Goal: Task Accomplishment & Management: Use online tool/utility

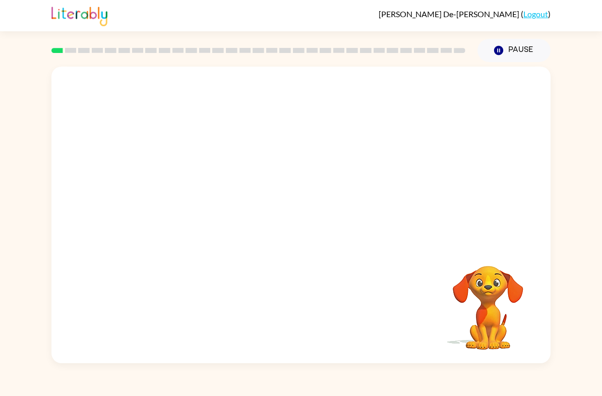
click at [555, 288] on div "Your browser must support playing .mp4 files to use Literably. Please try using…" at bounding box center [301, 212] width 602 height 301
click at [325, 252] on div at bounding box center [300, 215] width 499 height 296
click at [307, 233] on div at bounding box center [301, 220] width 65 height 37
click at [309, 233] on button "button" at bounding box center [301, 220] width 65 height 37
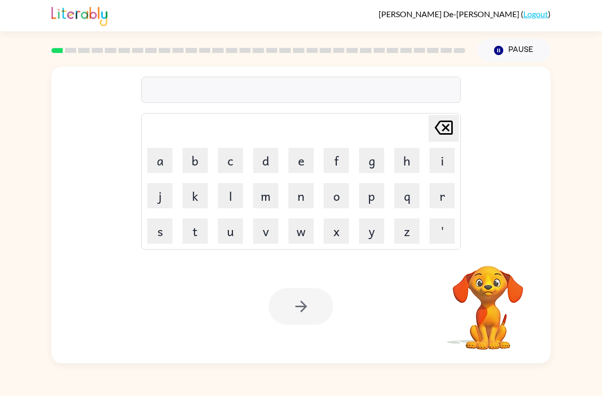
click at [298, 242] on button "w" at bounding box center [300, 230] width 25 height 25
click at [453, 120] on icon "[PERSON_NAME] last character input" at bounding box center [444, 127] width 24 height 24
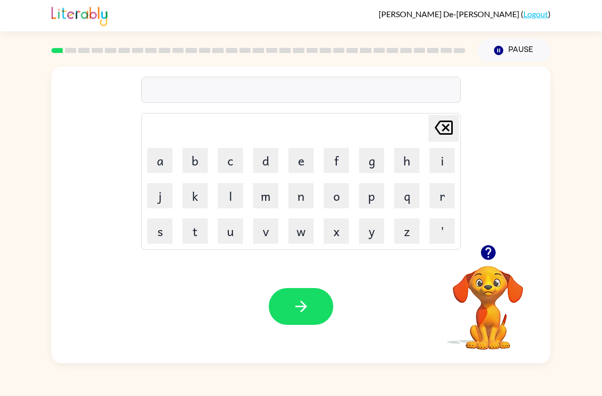
click at [488, 260] on icon "button" at bounding box center [487, 252] width 15 height 15
click at [168, 237] on button "s" at bounding box center [159, 230] width 25 height 25
click at [397, 158] on button "h" at bounding box center [406, 160] width 25 height 25
click at [223, 233] on button "u" at bounding box center [230, 230] width 25 height 25
click at [153, 233] on button "s" at bounding box center [159, 230] width 25 height 25
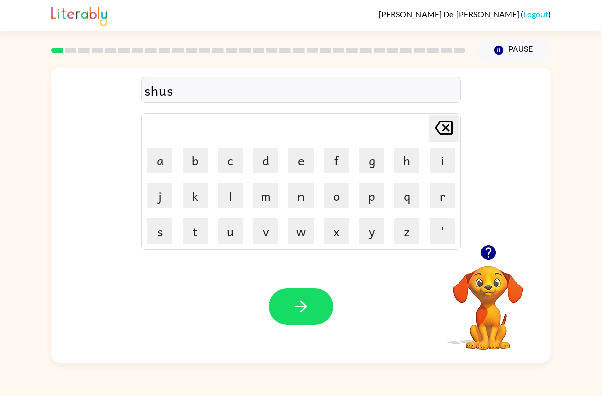
click at [406, 163] on button "h" at bounding box center [406, 160] width 25 height 25
click at [311, 308] on button "button" at bounding box center [301, 306] width 65 height 37
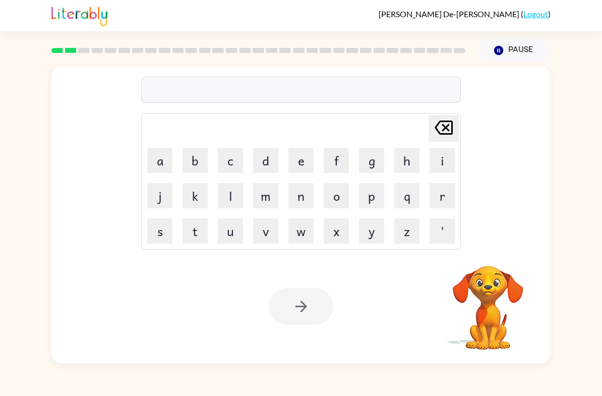
click at [165, 154] on button "a" at bounding box center [159, 160] width 25 height 25
click at [403, 207] on button "q" at bounding box center [406, 195] width 25 height 25
click at [451, 139] on icon "[PERSON_NAME] last character input" at bounding box center [444, 127] width 24 height 24
click at [374, 202] on button "p" at bounding box center [371, 195] width 25 height 25
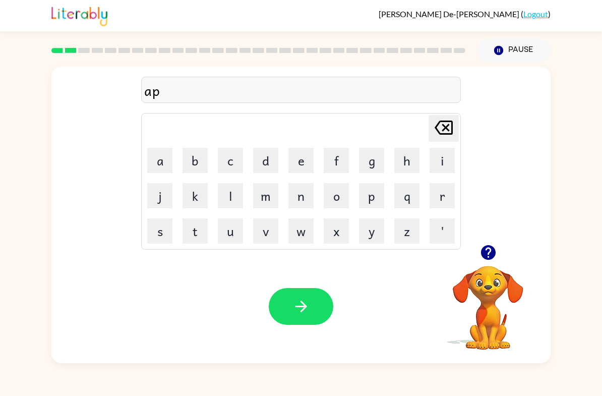
click at [301, 154] on button "e" at bounding box center [300, 160] width 25 height 25
click at [432, 194] on button "r" at bounding box center [442, 195] width 25 height 25
click at [311, 166] on button "e" at bounding box center [300, 160] width 25 height 25
click at [295, 196] on button "n" at bounding box center [300, 195] width 25 height 25
click at [160, 224] on button "s" at bounding box center [159, 230] width 25 height 25
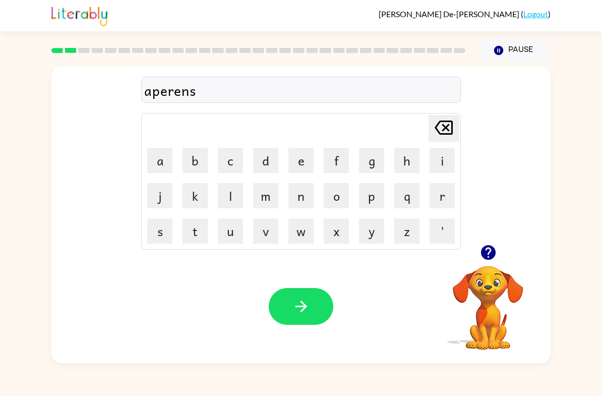
click at [313, 154] on button "e" at bounding box center [300, 160] width 25 height 25
click at [164, 232] on button "s" at bounding box center [159, 230] width 25 height 25
click at [296, 296] on button "button" at bounding box center [301, 306] width 65 height 37
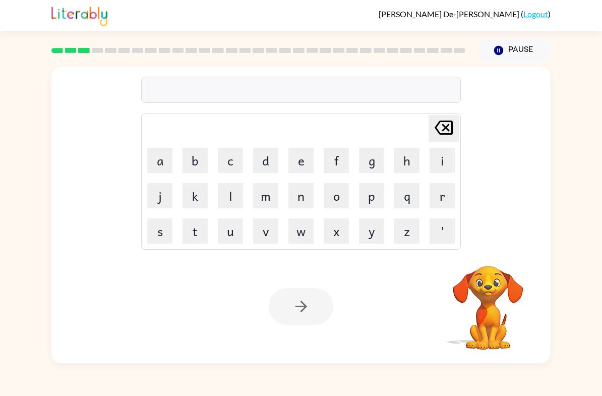
click at [438, 190] on button "r" at bounding box center [442, 195] width 25 height 25
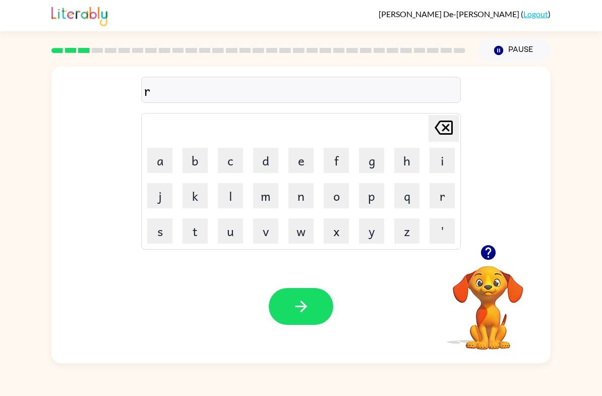
click at [304, 152] on button "e" at bounding box center [300, 160] width 25 height 25
click at [154, 166] on button "a" at bounding box center [159, 160] width 25 height 25
click at [190, 240] on button "t" at bounding box center [194, 230] width 25 height 25
click at [313, 161] on button "e" at bounding box center [300, 160] width 25 height 25
click at [233, 203] on button "l" at bounding box center [230, 195] width 25 height 25
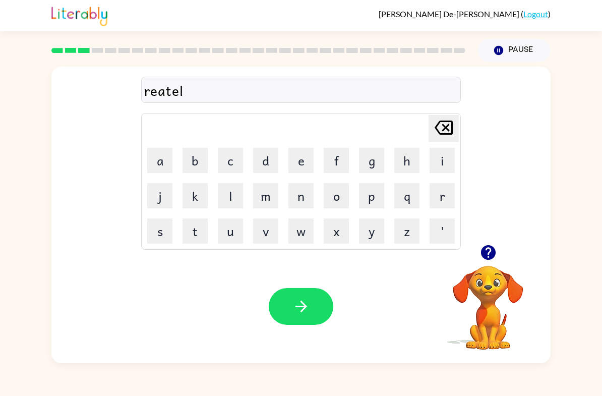
click at [301, 163] on button "e" at bounding box center [300, 160] width 25 height 25
click at [453, 125] on icon "[PERSON_NAME] last character input" at bounding box center [444, 127] width 24 height 24
click at [443, 157] on button "i" at bounding box center [442, 160] width 25 height 25
click at [307, 305] on icon "button" at bounding box center [301, 306] width 18 height 18
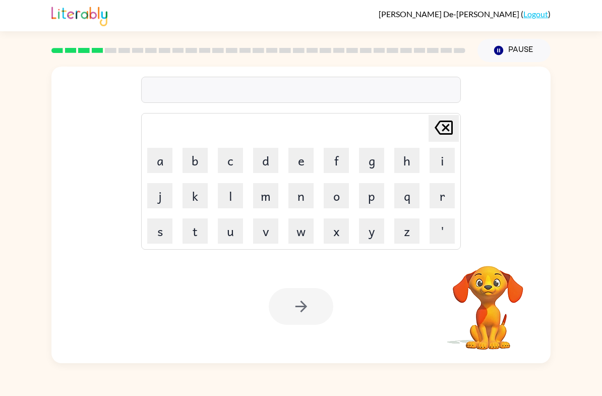
click at [294, 167] on button "e" at bounding box center [300, 160] width 25 height 25
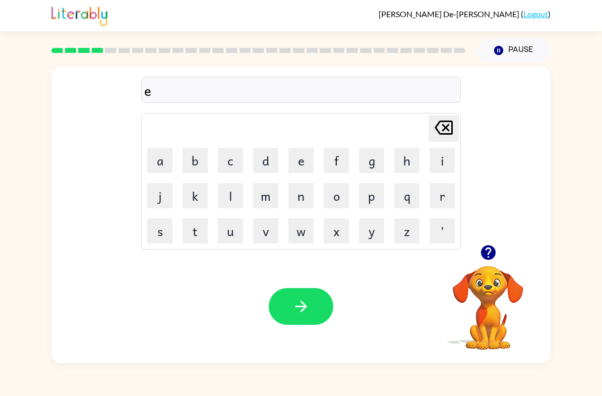
click at [240, 196] on button "l" at bounding box center [230, 195] width 25 height 25
click at [453, 153] on button "i" at bounding box center [442, 160] width 25 height 25
click at [266, 208] on button "m" at bounding box center [265, 195] width 25 height 25
click at [445, 162] on button "i" at bounding box center [442, 160] width 25 height 25
click at [295, 206] on button "n" at bounding box center [300, 195] width 25 height 25
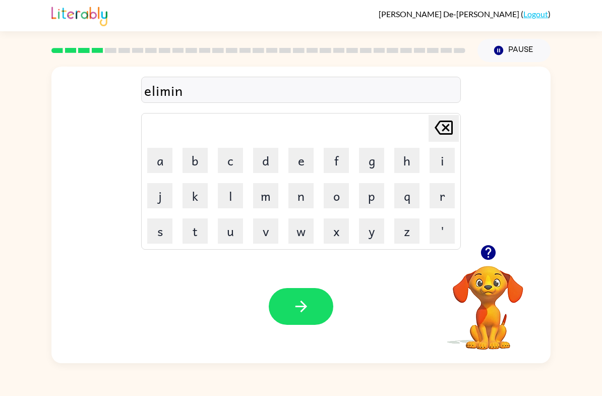
click at [288, 176] on td "e" at bounding box center [301, 160] width 34 height 34
click at [434, 149] on button "i" at bounding box center [442, 160] width 25 height 25
click at [197, 232] on button "t" at bounding box center [194, 230] width 25 height 25
click at [300, 303] on icon "button" at bounding box center [301, 306] width 18 height 18
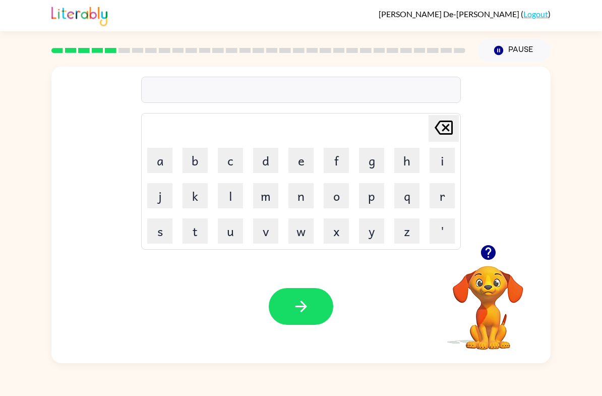
click at [238, 231] on button "u" at bounding box center [230, 230] width 25 height 25
click at [362, 207] on button "p" at bounding box center [371, 195] width 25 height 25
click at [433, 126] on icon "[PERSON_NAME] last character input" at bounding box center [444, 127] width 24 height 24
click at [435, 132] on icon "[PERSON_NAME] last character input" at bounding box center [444, 127] width 24 height 24
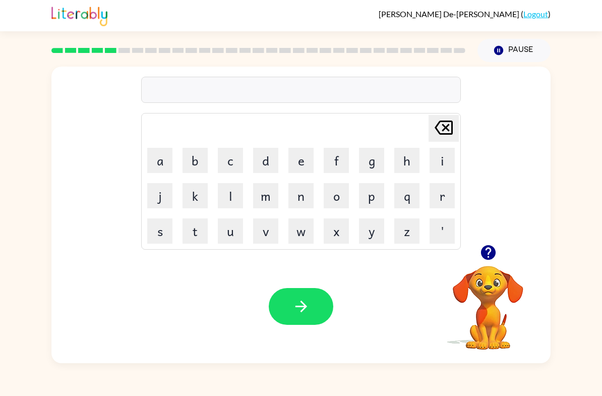
click at [261, 160] on button "d" at bounding box center [265, 160] width 25 height 25
click at [242, 233] on button "u" at bounding box center [230, 230] width 25 height 25
click at [407, 192] on button "q" at bounding box center [406, 195] width 25 height 25
click at [424, 134] on td "[PERSON_NAME] last character input" at bounding box center [301, 128] width 317 height 28
click at [366, 188] on button "p" at bounding box center [371, 195] width 25 height 25
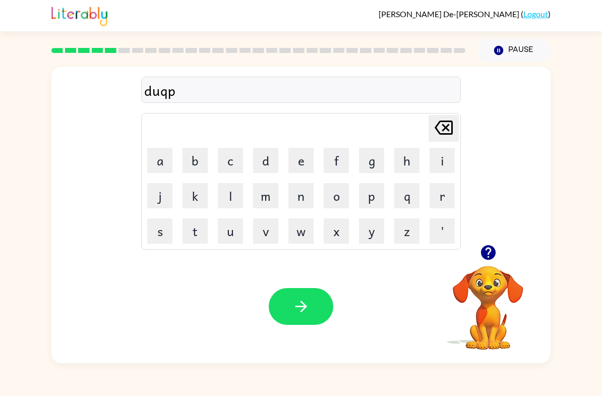
click at [445, 126] on icon "[PERSON_NAME] last character input" at bounding box center [444, 127] width 24 height 24
click at [456, 130] on button "[PERSON_NAME] last character input" at bounding box center [444, 128] width 30 height 27
click at [380, 197] on button "p" at bounding box center [371, 195] width 25 height 25
click at [233, 201] on button "l" at bounding box center [230, 195] width 25 height 25
click at [294, 159] on button "e" at bounding box center [300, 160] width 25 height 25
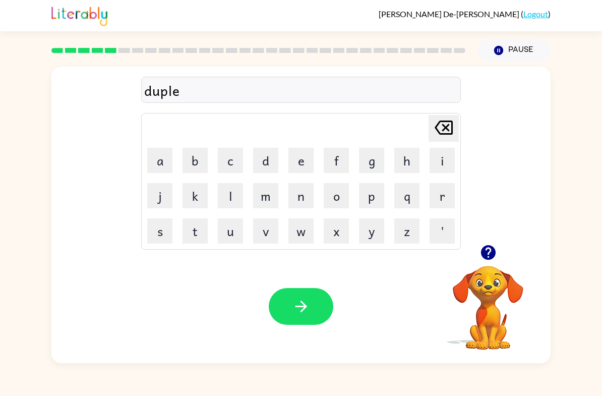
click at [234, 166] on button "c" at bounding box center [230, 160] width 25 height 25
click at [167, 169] on button "a" at bounding box center [159, 160] width 25 height 25
click at [197, 243] on button "t" at bounding box center [194, 230] width 25 height 25
click at [298, 304] on icon "button" at bounding box center [301, 306] width 18 height 18
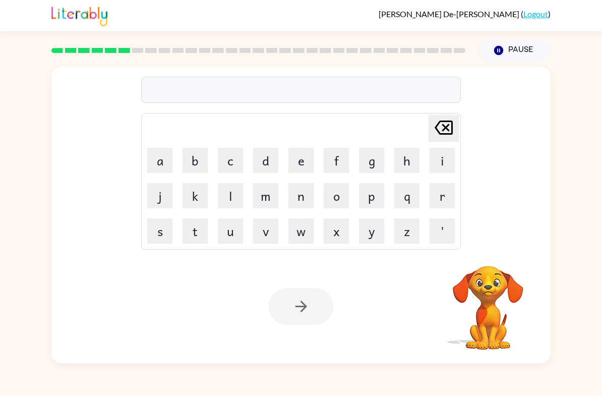
click at [270, 224] on button "v" at bounding box center [265, 230] width 25 height 25
click at [171, 155] on button "a" at bounding box center [159, 160] width 25 height 25
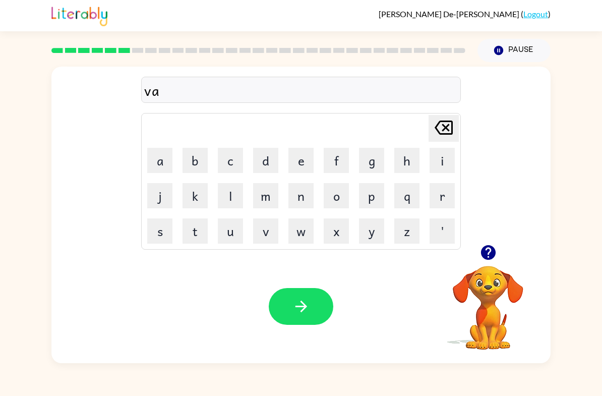
click at [227, 160] on button "c" at bounding box center [230, 160] width 25 height 25
click at [163, 226] on button "s" at bounding box center [159, 230] width 25 height 25
click at [342, 195] on button "o" at bounding box center [336, 195] width 25 height 25
click at [304, 193] on button "n" at bounding box center [300, 195] width 25 height 25
click at [310, 149] on button "e" at bounding box center [300, 160] width 25 height 25
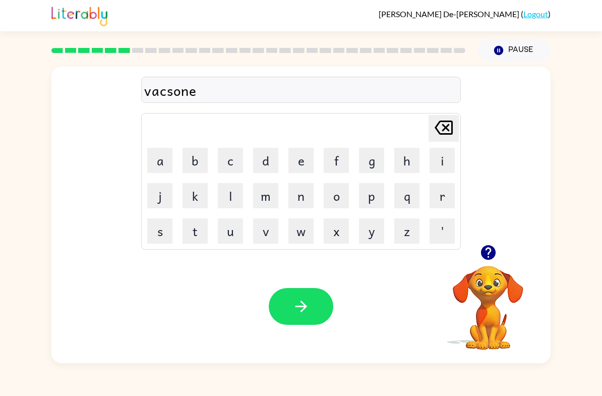
click at [448, 127] on icon at bounding box center [444, 127] width 18 height 14
click at [291, 291] on button "button" at bounding box center [301, 306] width 65 height 37
click at [291, 291] on div at bounding box center [301, 306] width 65 height 37
click at [479, 267] on video "Your browser must support playing .mp4 files to use Literably. Please try using…" at bounding box center [488, 300] width 101 height 101
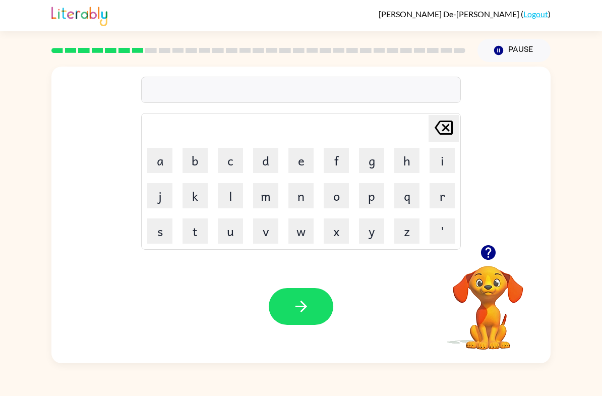
click at [490, 250] on icon "button" at bounding box center [488, 252] width 18 height 18
click at [360, 193] on button "p" at bounding box center [371, 195] width 25 height 25
click at [221, 222] on button "u" at bounding box center [230, 230] width 25 height 25
click at [274, 156] on button "d" at bounding box center [265, 160] width 25 height 25
click at [231, 235] on button "u" at bounding box center [230, 230] width 25 height 25
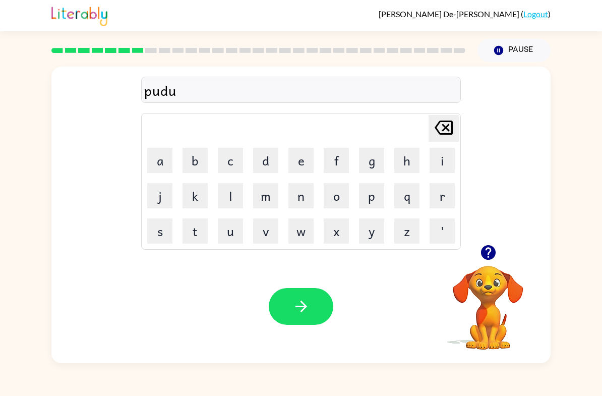
click at [229, 202] on button "l" at bounding box center [230, 195] width 25 height 25
click at [293, 301] on icon "button" at bounding box center [301, 306] width 18 height 18
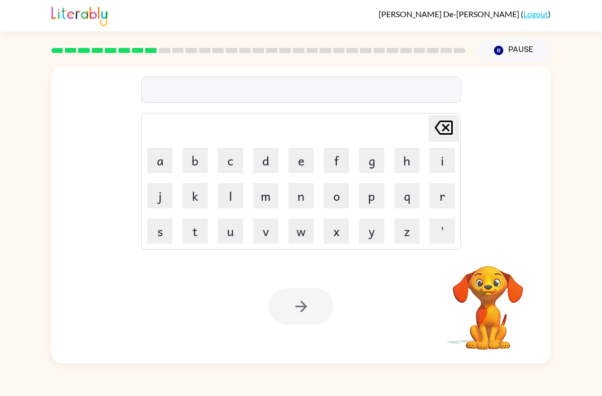
click at [370, 198] on button "p" at bounding box center [371, 195] width 25 height 25
click at [161, 159] on button "a" at bounding box center [159, 160] width 25 height 25
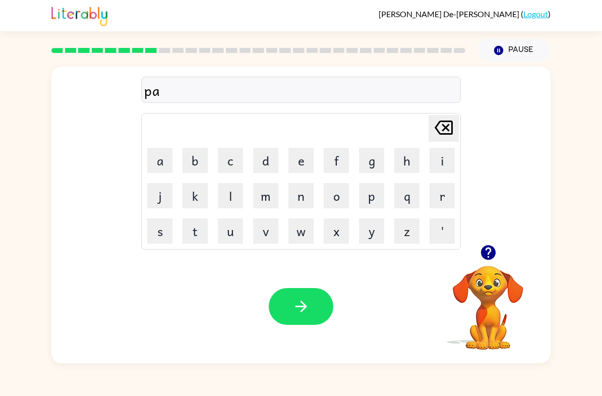
click at [438, 202] on button "r" at bounding box center [442, 195] width 25 height 25
click at [192, 228] on button "t" at bounding box center [194, 230] width 25 height 25
click at [444, 162] on button "i" at bounding box center [442, 160] width 25 height 25
click at [225, 168] on button "c" at bounding box center [230, 160] width 25 height 25
click at [234, 190] on button "l" at bounding box center [230, 195] width 25 height 25
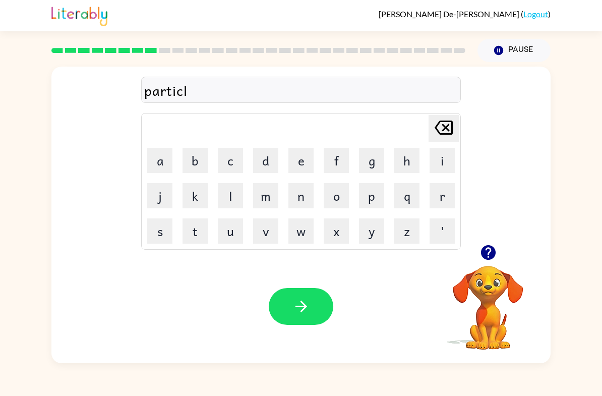
click at [299, 307] on icon "button" at bounding box center [301, 306] width 12 height 12
click at [449, 195] on button "r" at bounding box center [442, 195] width 25 height 25
click at [291, 158] on button "e" at bounding box center [300, 160] width 25 height 25
click at [220, 171] on button "c" at bounding box center [230, 160] width 25 height 25
click at [152, 171] on button "a" at bounding box center [159, 160] width 25 height 25
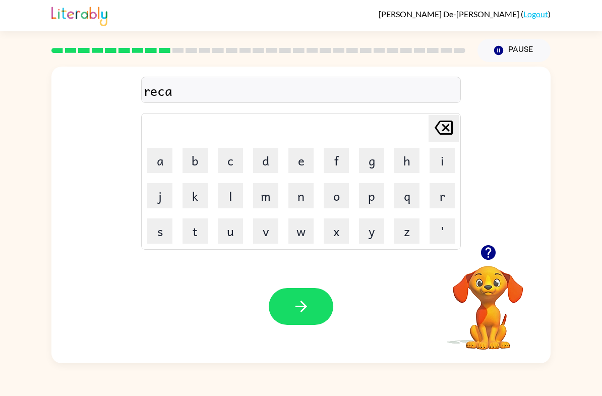
click at [399, 200] on button "q" at bounding box center [406, 195] width 25 height 25
click at [456, 131] on button "[PERSON_NAME] last character input" at bounding box center [444, 128] width 30 height 27
click at [372, 198] on button "p" at bounding box center [371, 195] width 25 height 25
click at [199, 225] on button "t" at bounding box center [194, 230] width 25 height 25
click at [440, 159] on button "i" at bounding box center [442, 160] width 25 height 25
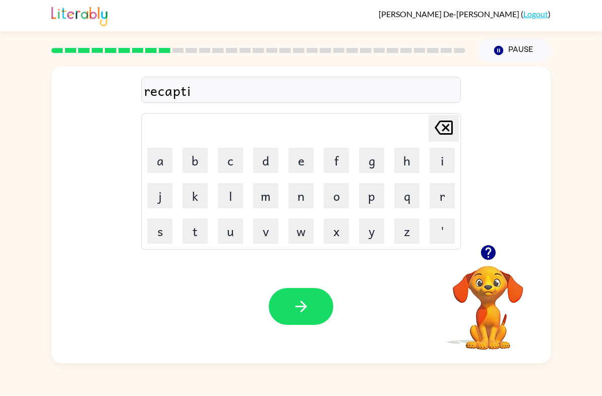
click at [306, 164] on button "e" at bounding box center [300, 160] width 25 height 25
click at [438, 201] on button "r" at bounding box center [442, 195] width 25 height 25
click at [314, 298] on button "button" at bounding box center [301, 306] width 65 height 37
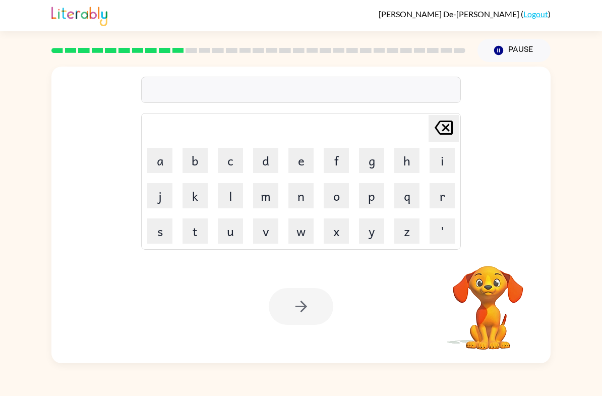
click at [366, 192] on button "p" at bounding box center [371, 195] width 25 height 25
click at [439, 193] on button "r" at bounding box center [442, 195] width 25 height 25
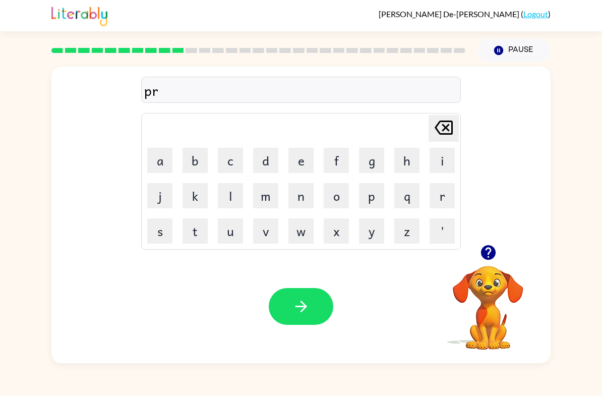
click at [299, 155] on button "e" at bounding box center [300, 160] width 25 height 25
click at [162, 242] on button "s" at bounding box center [159, 230] width 25 height 25
click at [235, 156] on button "c" at bounding box center [230, 160] width 25 height 25
click at [331, 198] on button "o" at bounding box center [336, 195] width 25 height 25
click at [331, 197] on button "o" at bounding box center [336, 195] width 25 height 25
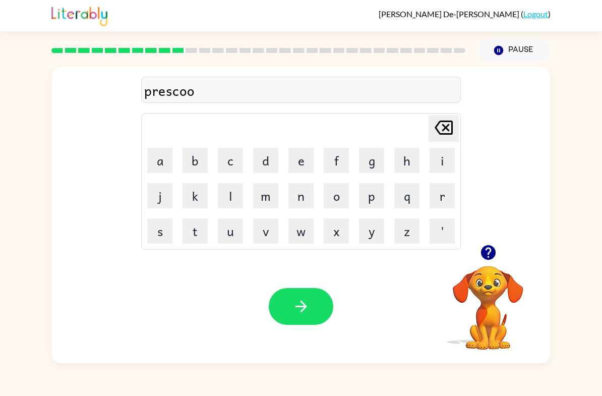
click at [230, 204] on button "l" at bounding box center [230, 195] width 25 height 25
click at [303, 164] on button "e" at bounding box center [300, 160] width 25 height 25
click at [457, 131] on button "[PERSON_NAME] last character input" at bounding box center [444, 128] width 30 height 27
click at [312, 313] on button "button" at bounding box center [301, 306] width 65 height 37
click at [229, 163] on button "c" at bounding box center [230, 160] width 25 height 25
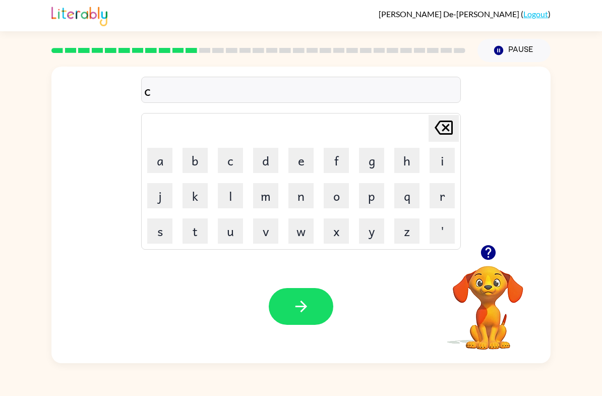
click at [434, 200] on button "r" at bounding box center [442, 195] width 25 height 25
click at [157, 160] on button "a" at bounding box center [159, 160] width 25 height 25
click at [272, 232] on button "v" at bounding box center [265, 230] width 25 height 25
click at [301, 165] on button "e" at bounding box center [300, 160] width 25 height 25
click at [304, 296] on button "button" at bounding box center [301, 306] width 65 height 37
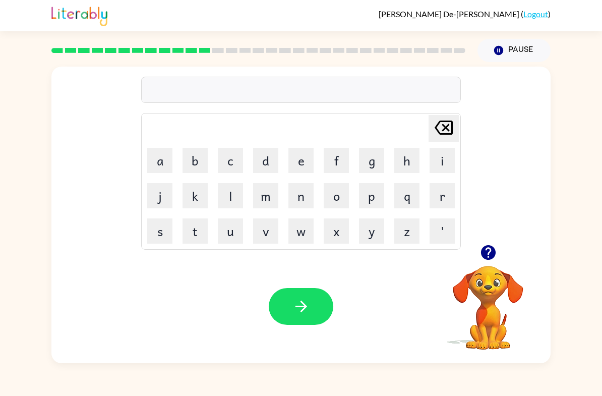
click at [267, 165] on button "d" at bounding box center [265, 160] width 25 height 25
click at [440, 160] on button "i" at bounding box center [442, 160] width 25 height 25
click at [231, 162] on button "c" at bounding box center [230, 160] width 25 height 25
click at [194, 229] on button "t" at bounding box center [194, 230] width 25 height 25
click at [144, 161] on td "a" at bounding box center [160, 160] width 34 height 34
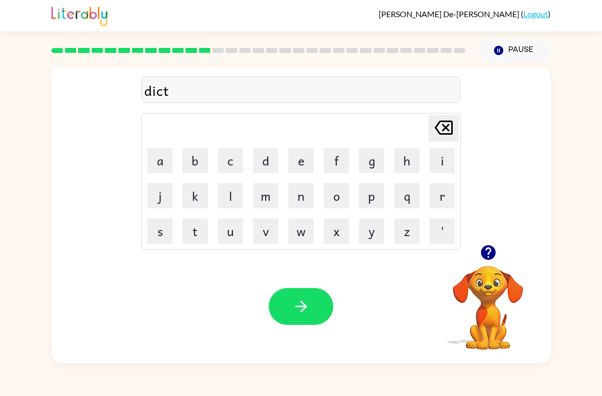
click at [148, 158] on button "a" at bounding box center [159, 160] width 25 height 25
click at [195, 229] on button "t" at bounding box center [194, 230] width 25 height 25
click at [304, 162] on button "e" at bounding box center [300, 160] width 25 height 25
click at [281, 299] on button "button" at bounding box center [301, 306] width 65 height 37
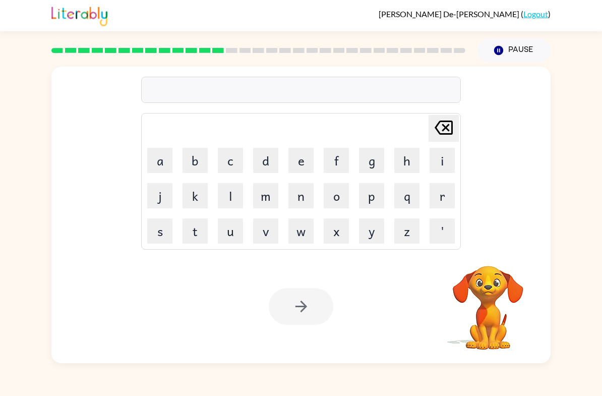
click at [377, 198] on button "p" at bounding box center [371, 195] width 25 height 25
click at [162, 155] on button "a" at bounding box center [159, 160] width 25 height 25
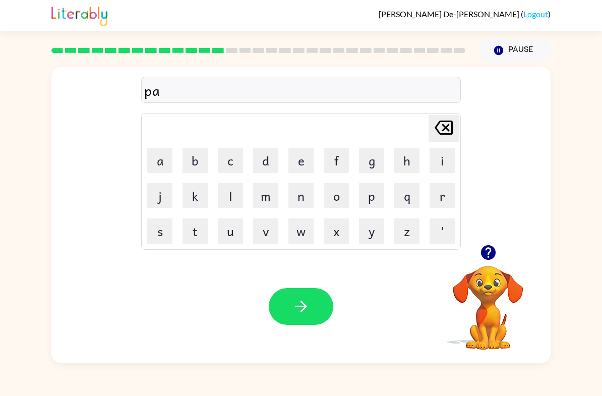
click at [265, 206] on button "m" at bounding box center [265, 195] width 25 height 25
click at [295, 163] on button "e" at bounding box center [300, 160] width 25 height 25
click at [298, 200] on button "n" at bounding box center [300, 195] width 25 height 25
click at [197, 232] on button "t" at bounding box center [194, 230] width 25 height 25
click at [312, 159] on button "e" at bounding box center [300, 160] width 25 height 25
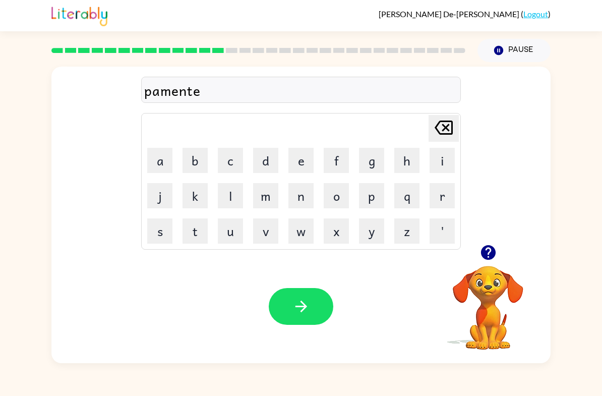
click at [443, 131] on icon at bounding box center [444, 127] width 18 height 14
click at [326, 289] on div at bounding box center [301, 306] width 65 height 37
click at [299, 307] on icon "button" at bounding box center [301, 306] width 12 height 12
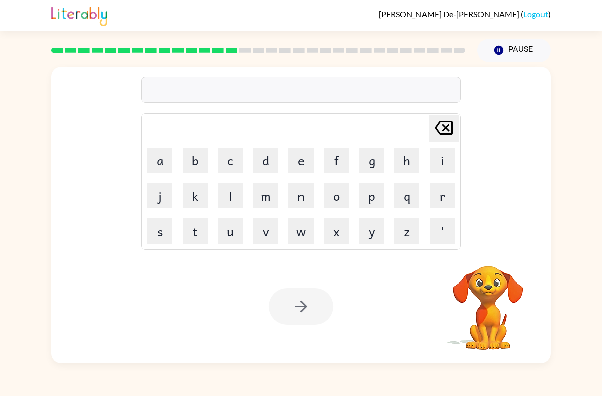
click at [265, 196] on button "m" at bounding box center [265, 195] width 25 height 25
click at [160, 158] on button "a" at bounding box center [159, 160] width 25 height 25
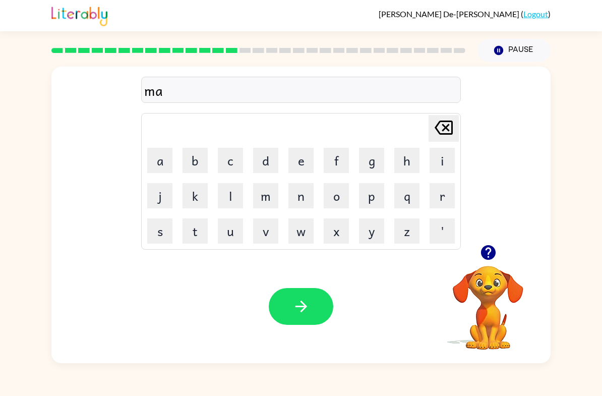
click at [364, 162] on button "g" at bounding box center [371, 160] width 25 height 25
click at [437, 207] on button "r" at bounding box center [442, 195] width 25 height 25
click at [299, 171] on button "e" at bounding box center [300, 160] width 25 height 25
click at [449, 134] on icon at bounding box center [444, 127] width 18 height 14
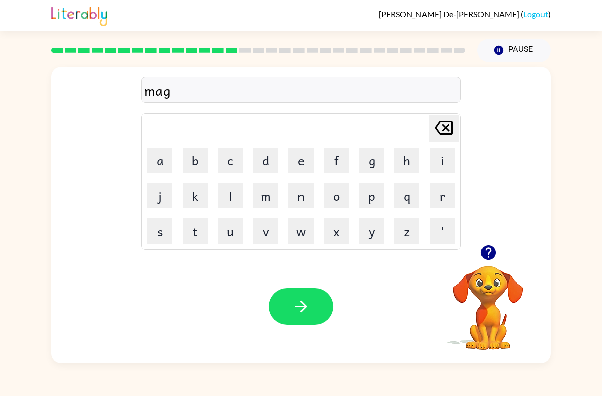
click at [294, 167] on button "e" at bounding box center [300, 160] width 25 height 25
click at [441, 197] on button "r" at bounding box center [442, 195] width 25 height 25
click at [307, 297] on button "button" at bounding box center [301, 306] width 65 height 37
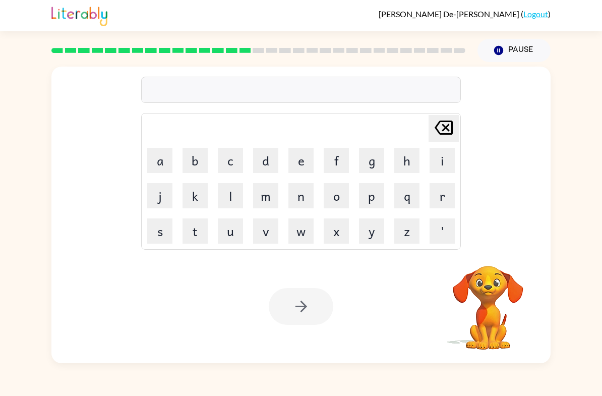
click at [475, 394] on div "[PERSON_NAME] De-[PERSON_NAME] ( Logout ) Pause Pause Delete Delete last charac…" at bounding box center [301, 198] width 602 height 396
click at [163, 225] on button "s" at bounding box center [159, 230] width 25 height 25
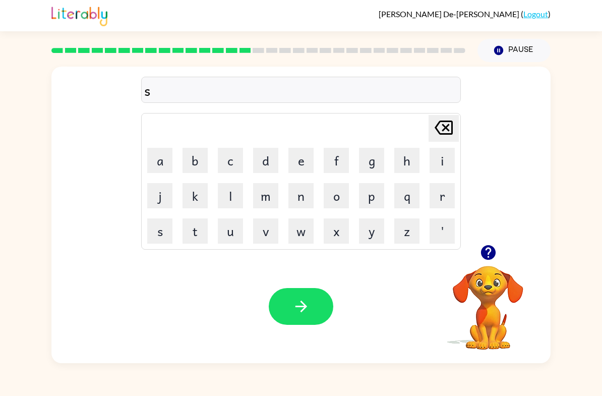
click at [378, 196] on button "p" at bounding box center [371, 195] width 25 height 25
click at [190, 191] on button "k" at bounding box center [194, 195] width 25 height 25
click at [446, 140] on div "[PERSON_NAME] last character input" at bounding box center [444, 128] width 24 height 26
click at [435, 140] on div "[PERSON_NAME] last character input" at bounding box center [444, 128] width 24 height 26
click at [364, 206] on button "p" at bounding box center [371, 195] width 25 height 25
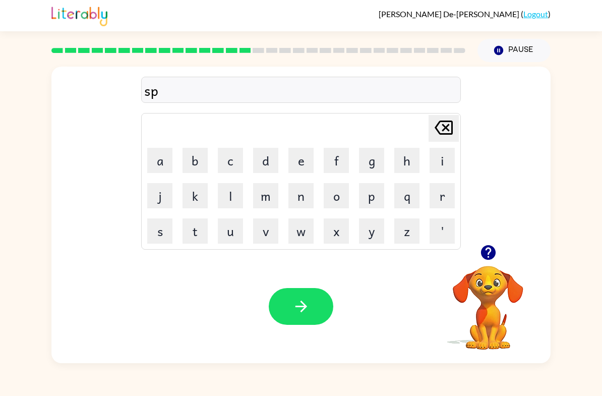
click at [157, 168] on button "a" at bounding box center [159, 160] width 25 height 25
click at [440, 200] on button "r" at bounding box center [442, 195] width 25 height 25
click at [192, 192] on button "k" at bounding box center [194, 195] width 25 height 25
click at [314, 324] on button "button" at bounding box center [301, 306] width 65 height 37
click at [373, 192] on button "p" at bounding box center [371, 195] width 25 height 25
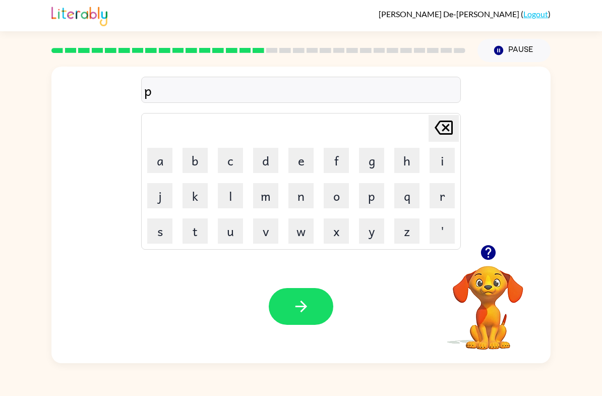
click at [163, 164] on button "a" at bounding box center [159, 160] width 25 height 25
click at [229, 199] on button "l" at bounding box center [230, 195] width 25 height 25
click at [312, 322] on button "button" at bounding box center [301, 306] width 65 height 37
click at [167, 224] on button "s" at bounding box center [159, 230] width 25 height 25
click at [372, 200] on button "p" at bounding box center [371, 195] width 25 height 25
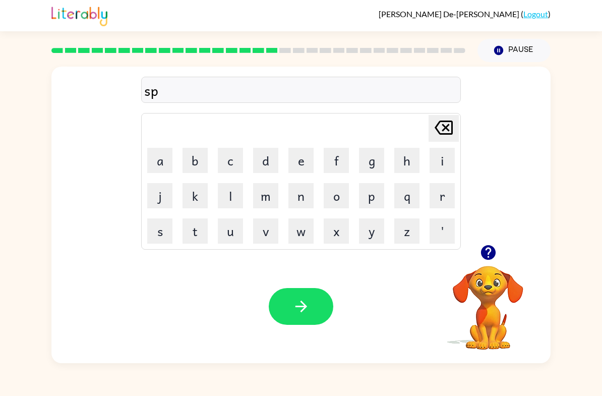
click at [452, 157] on button "i" at bounding box center [442, 160] width 25 height 25
click at [296, 194] on button "n" at bounding box center [300, 195] width 25 height 25
click at [441, 171] on button "i" at bounding box center [442, 160] width 25 height 25
click at [289, 201] on button "n" at bounding box center [300, 195] width 25 height 25
click at [372, 158] on button "g" at bounding box center [371, 160] width 25 height 25
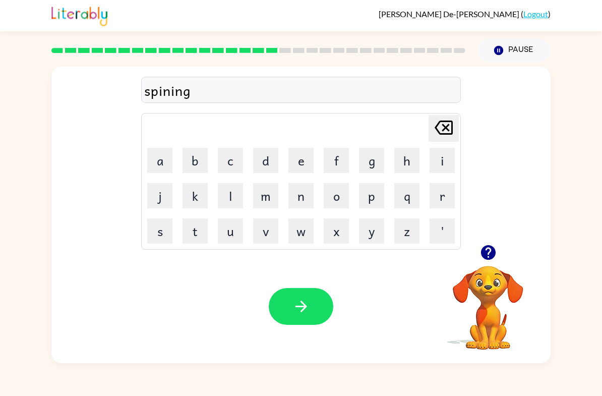
click at [302, 313] on icon "button" at bounding box center [301, 306] width 18 height 18
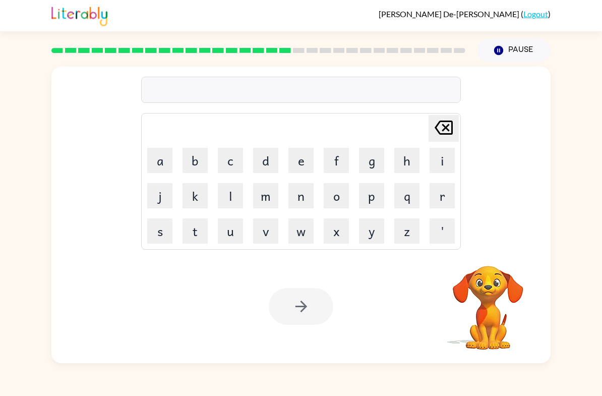
click at [370, 167] on button "g" at bounding box center [371, 160] width 25 height 25
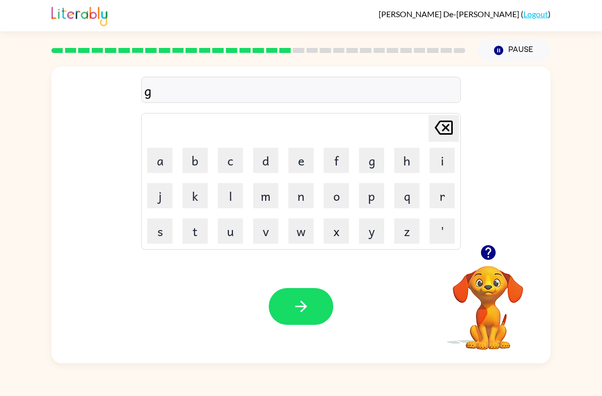
click at [451, 199] on button "r" at bounding box center [442, 195] width 25 height 25
click at [231, 239] on button "u" at bounding box center [230, 230] width 25 height 25
click at [271, 190] on button "m" at bounding box center [265, 195] width 25 height 25
click at [379, 188] on button "p" at bounding box center [371, 195] width 25 height 25
click at [377, 229] on button "y" at bounding box center [371, 230] width 25 height 25
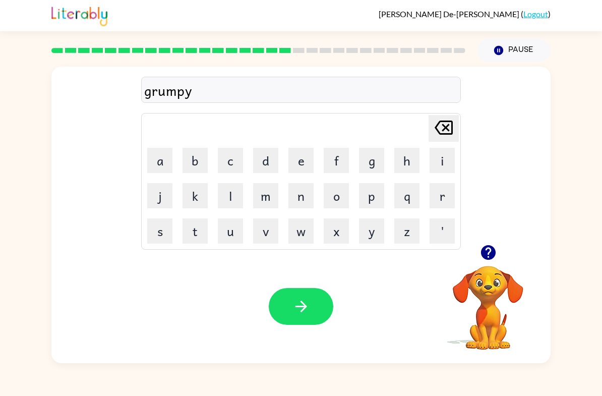
click at [298, 157] on button "e" at bounding box center [300, 160] width 25 height 25
click at [167, 227] on button "s" at bounding box center [159, 230] width 25 height 25
click at [205, 235] on button "t" at bounding box center [194, 230] width 25 height 25
click at [335, 298] on div "Your browser must support playing .mp4 files to use Literably. Please try using…" at bounding box center [300, 306] width 499 height 113
click at [321, 312] on button "button" at bounding box center [301, 306] width 65 height 37
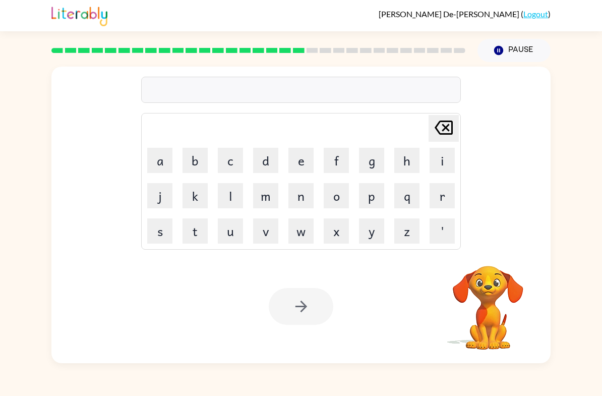
click at [442, 166] on button "i" at bounding box center [442, 160] width 25 height 25
click at [221, 169] on button "c" at bounding box center [230, 160] width 25 height 25
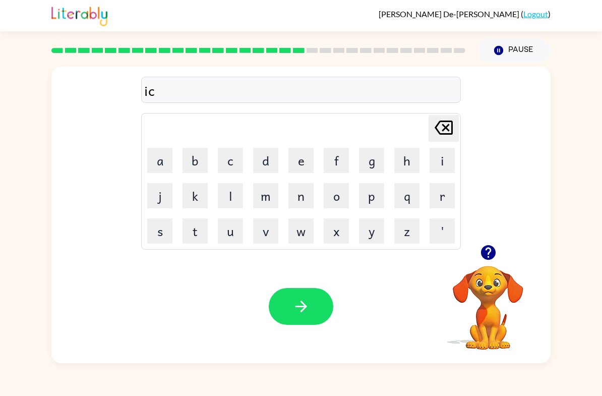
click at [304, 167] on button "e" at bounding box center [300, 160] width 25 height 25
click at [187, 161] on button "b" at bounding box center [194, 160] width 25 height 25
click at [449, 134] on icon at bounding box center [444, 127] width 18 height 14
click at [256, 176] on td "d" at bounding box center [266, 160] width 34 height 34
click at [262, 160] on button "d" at bounding box center [265, 160] width 25 height 25
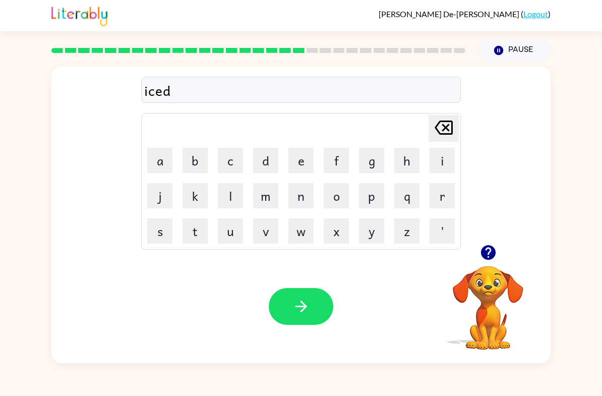
click at [431, 158] on button "i" at bounding box center [442, 160] width 25 height 25
click at [194, 170] on button "b" at bounding box center [194, 160] width 25 height 25
click at [224, 194] on button "l" at bounding box center [230, 195] width 25 height 25
click at [293, 170] on button "e" at bounding box center [300, 160] width 25 height 25
click at [292, 321] on button "button" at bounding box center [301, 306] width 65 height 37
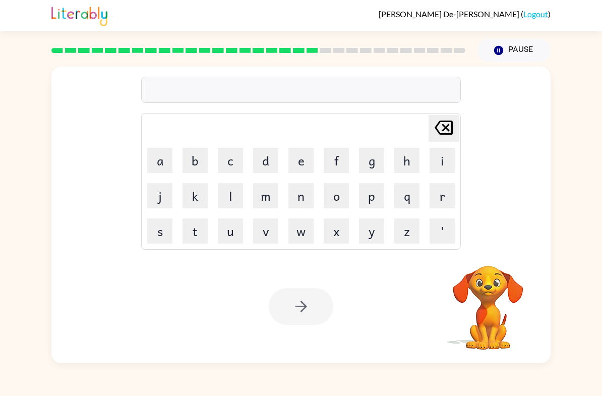
click at [229, 207] on button "l" at bounding box center [230, 195] width 25 height 25
click at [447, 159] on button "i" at bounding box center [442, 160] width 25 height 25
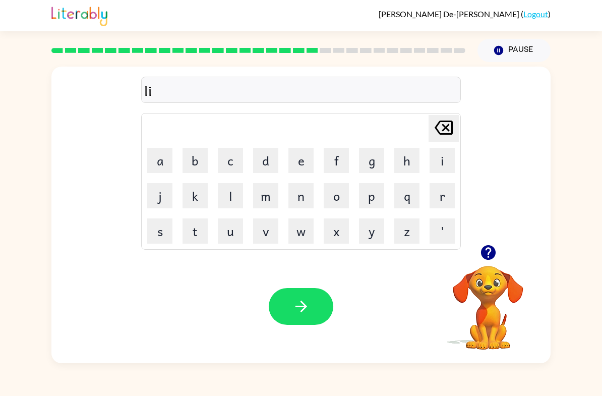
click at [163, 231] on button "s" at bounding box center [159, 230] width 25 height 25
click at [306, 198] on button "n" at bounding box center [300, 195] width 25 height 25
click at [306, 153] on button "e" at bounding box center [300, 160] width 25 height 25
click at [296, 289] on button "button" at bounding box center [301, 306] width 65 height 37
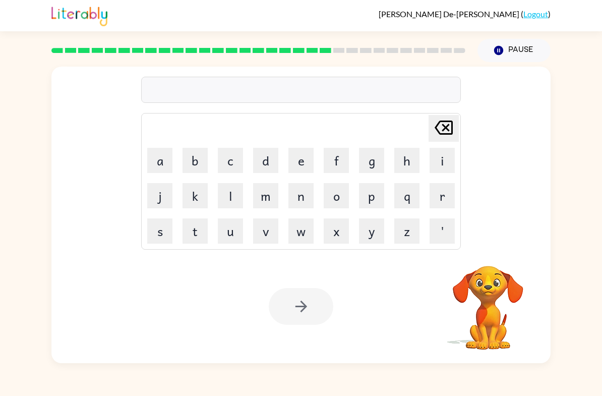
click at [289, 208] on button "n" at bounding box center [300, 195] width 25 height 25
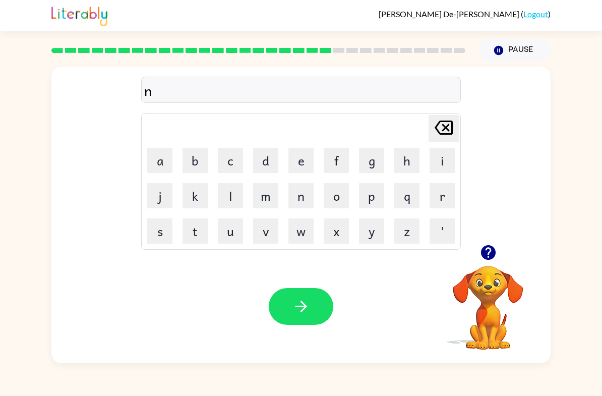
click at [337, 198] on button "o" at bounding box center [336, 195] width 25 height 25
click at [262, 199] on button "m" at bounding box center [265, 195] width 25 height 25
click at [440, 162] on button "i" at bounding box center [442, 160] width 25 height 25
click at [303, 207] on button "n" at bounding box center [300, 195] width 25 height 25
click at [163, 156] on button "a" at bounding box center [159, 160] width 25 height 25
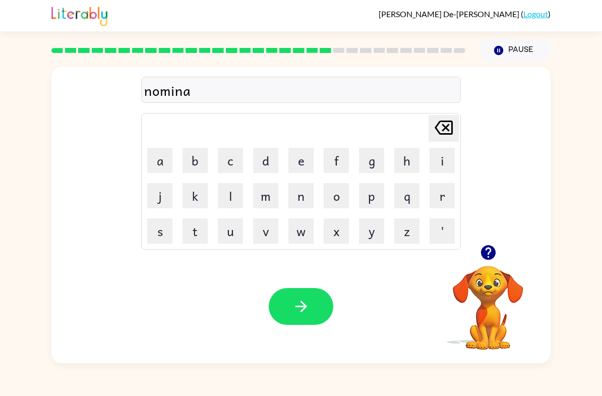
click at [184, 242] on button "t" at bounding box center [194, 230] width 25 height 25
click at [302, 180] on td "n" at bounding box center [301, 195] width 34 height 34
click at [302, 163] on button "e" at bounding box center [300, 160] width 25 height 25
click at [283, 301] on button "button" at bounding box center [301, 306] width 65 height 37
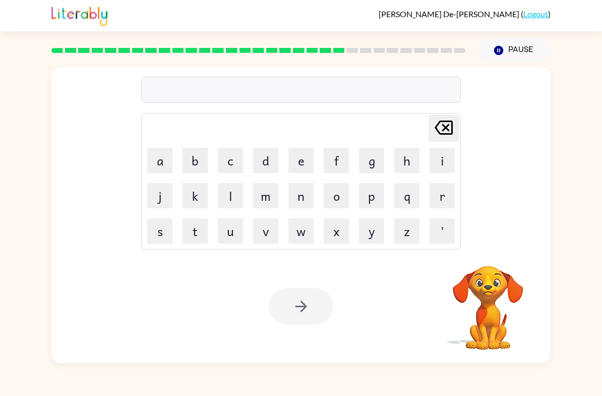
click at [166, 231] on button "s" at bounding box center [159, 230] width 25 height 25
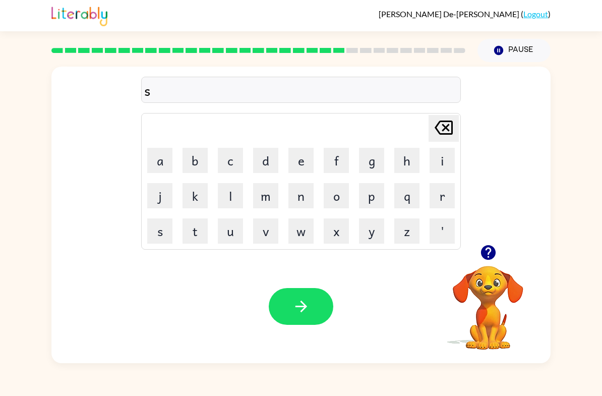
click at [230, 234] on button "u" at bounding box center [230, 230] width 25 height 25
click at [159, 232] on button "s" at bounding box center [159, 230] width 25 height 25
click at [189, 237] on button "t" at bounding box center [194, 230] width 25 height 25
click at [151, 177] on td "a" at bounding box center [160, 160] width 34 height 34
click at [165, 156] on button "a" at bounding box center [159, 160] width 25 height 25
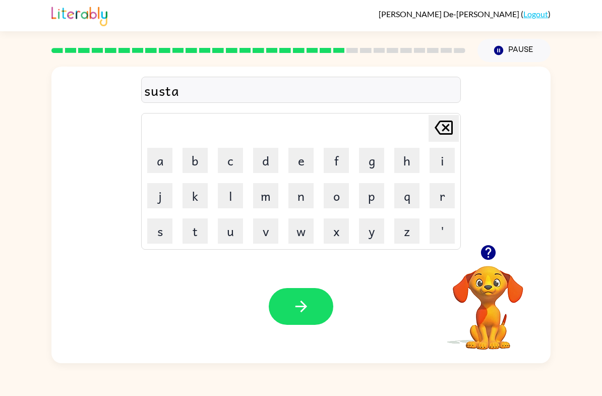
click at [304, 197] on button "n" at bounding box center [300, 195] width 25 height 25
click at [306, 155] on button "e" at bounding box center [300, 160] width 25 height 25
click at [285, 310] on button "button" at bounding box center [301, 306] width 65 height 37
click at [310, 235] on button "w" at bounding box center [300, 230] width 25 height 25
click at [345, 194] on button "o" at bounding box center [336, 195] width 25 height 25
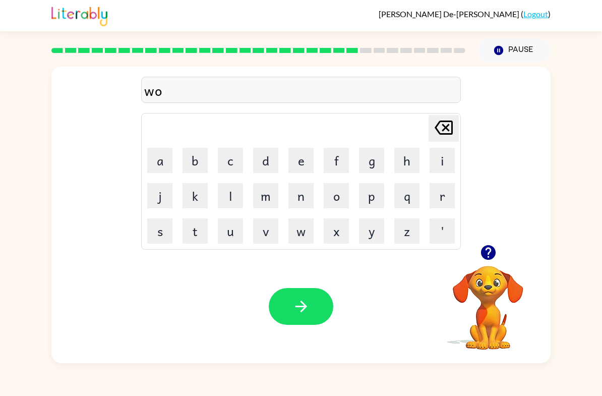
click at [445, 192] on button "r" at bounding box center [442, 195] width 25 height 25
click at [271, 153] on button "d" at bounding box center [265, 160] width 25 height 25
click at [376, 231] on button "y" at bounding box center [371, 230] width 25 height 25
click at [297, 310] on icon "button" at bounding box center [301, 306] width 18 height 18
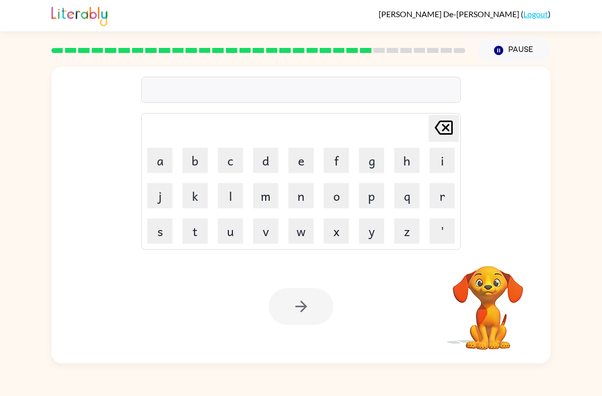
click at [443, 198] on button "r" at bounding box center [442, 195] width 25 height 25
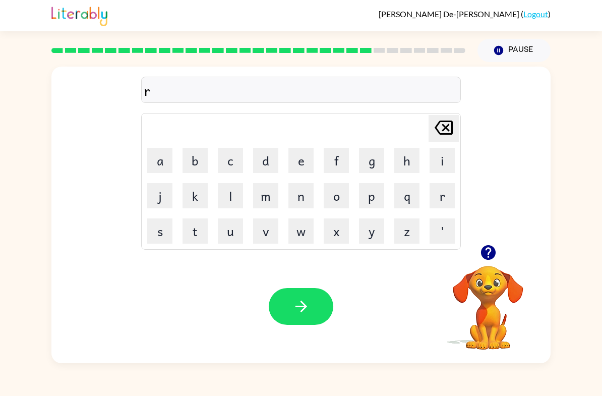
click at [305, 159] on button "e" at bounding box center [300, 160] width 25 height 25
click at [160, 156] on button "a" at bounding box center [159, 160] width 25 height 25
click at [207, 233] on button "t" at bounding box center [194, 230] width 25 height 25
click at [303, 155] on button "e" at bounding box center [300, 160] width 25 height 25
click at [270, 160] on button "d" at bounding box center [265, 160] width 25 height 25
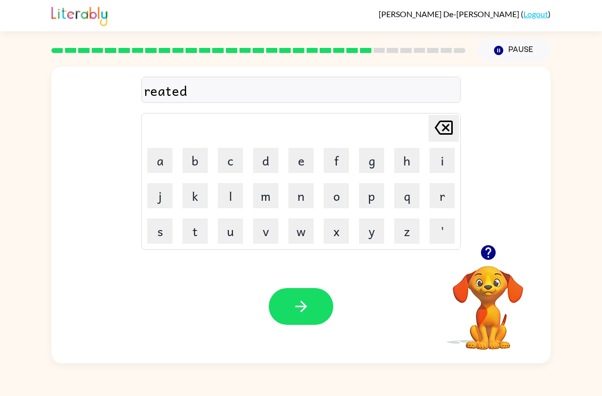
click at [309, 297] on button "button" at bounding box center [301, 306] width 65 height 37
click at [190, 193] on button "k" at bounding box center [194, 195] width 25 height 25
click at [463, 170] on div "k Delete Delete last character input a b c d e f g h i j k l m n o p q r s t u …" at bounding box center [300, 156] width 499 height 178
click at [449, 166] on button "i" at bounding box center [442, 160] width 25 height 25
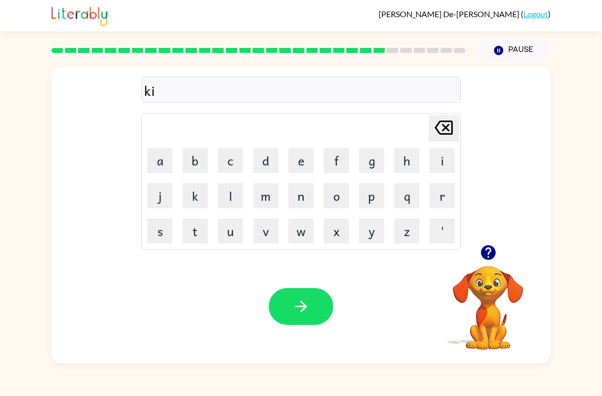
click at [204, 228] on button "t" at bounding box center [194, 230] width 25 height 25
click at [200, 235] on button "t" at bounding box center [194, 230] width 25 height 25
click at [437, 165] on button "i" at bounding box center [442, 160] width 25 height 25
click at [296, 207] on button "n" at bounding box center [300, 195] width 25 height 25
click at [307, 308] on icon "button" at bounding box center [301, 306] width 18 height 18
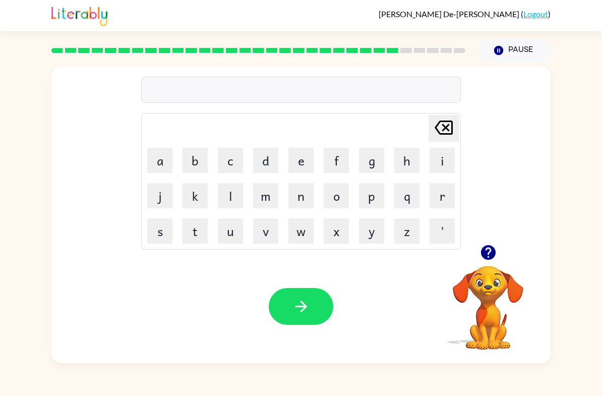
click at [266, 159] on button "d" at bounding box center [265, 160] width 25 height 25
click at [290, 167] on button "e" at bounding box center [300, 160] width 25 height 25
click at [380, 199] on button "p" at bounding box center [371, 195] width 25 height 25
click at [171, 156] on button "a" at bounding box center [159, 160] width 25 height 25
click at [196, 230] on button "t" at bounding box center [194, 230] width 25 height 25
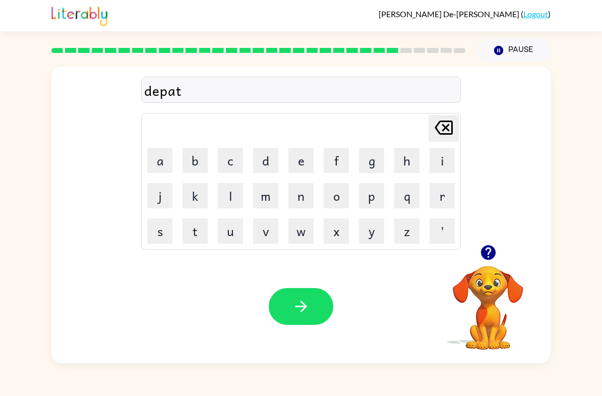
click at [440, 141] on div "[PERSON_NAME] last character input" at bounding box center [444, 128] width 24 height 26
click at [440, 197] on button "r" at bounding box center [442, 195] width 25 height 25
click at [200, 242] on button "t" at bounding box center [194, 230] width 25 height 25
click at [277, 189] on button "m" at bounding box center [265, 195] width 25 height 25
click at [306, 164] on button "e" at bounding box center [300, 160] width 25 height 25
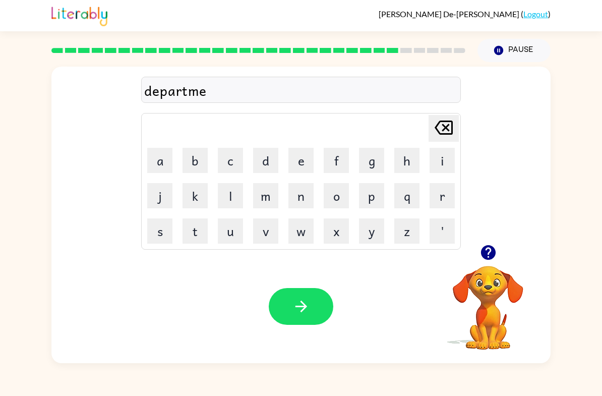
click at [299, 196] on button "n" at bounding box center [300, 195] width 25 height 25
click at [191, 230] on button "t" at bounding box center [194, 230] width 25 height 25
click at [312, 320] on button "button" at bounding box center [301, 306] width 65 height 37
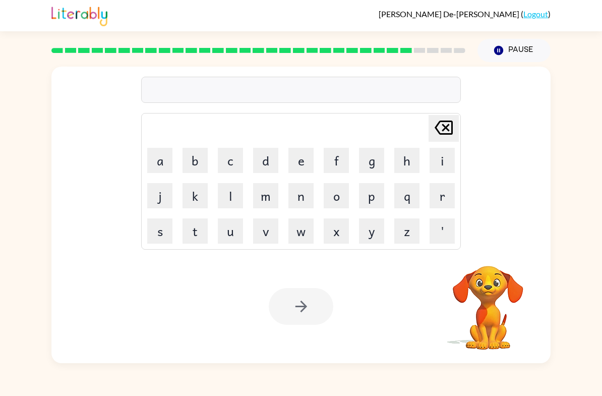
click at [162, 241] on button "s" at bounding box center [159, 230] width 25 height 25
click at [233, 184] on button "l" at bounding box center [230, 195] width 25 height 25
click at [445, 168] on button "i" at bounding box center [442, 160] width 25 height 25
click at [193, 227] on button "t" at bounding box center [194, 230] width 25 height 25
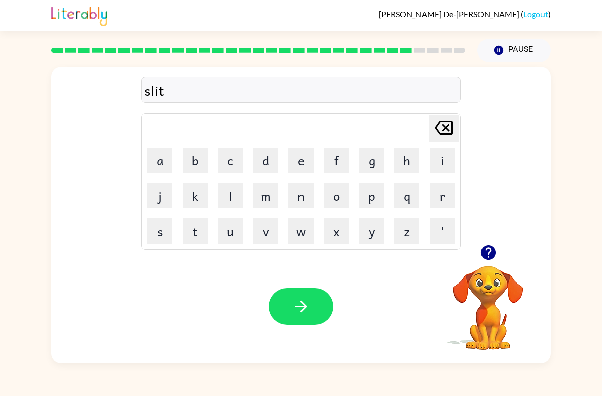
click at [302, 156] on button "e" at bounding box center [300, 160] width 25 height 25
click at [303, 335] on div "Your browser must support playing .mp4 files to use Literably. Please try using…" at bounding box center [300, 306] width 499 height 113
click at [299, 310] on icon "button" at bounding box center [301, 306] width 18 height 18
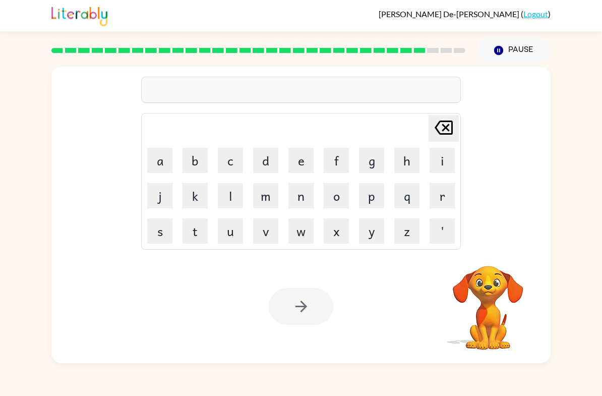
click at [225, 227] on button "u" at bounding box center [230, 230] width 25 height 25
click at [296, 193] on button "n" at bounding box center [300, 195] width 25 height 25
click at [444, 164] on button "i" at bounding box center [442, 160] width 25 height 25
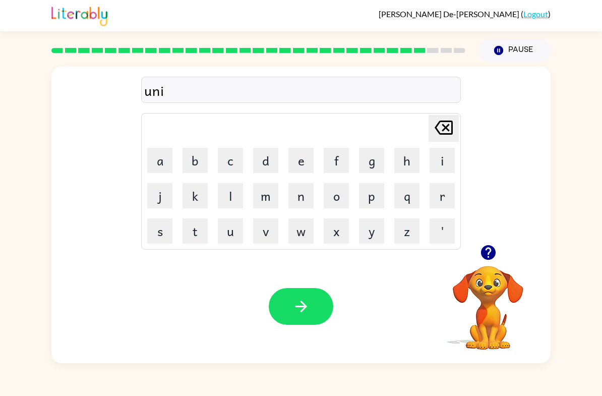
click at [271, 236] on button "v" at bounding box center [265, 230] width 25 height 25
click at [303, 164] on button "e" at bounding box center [300, 160] width 25 height 25
click at [440, 208] on button "r" at bounding box center [442, 195] width 25 height 25
click at [148, 232] on button "s" at bounding box center [159, 230] width 25 height 25
click at [230, 231] on button "u" at bounding box center [230, 230] width 25 height 25
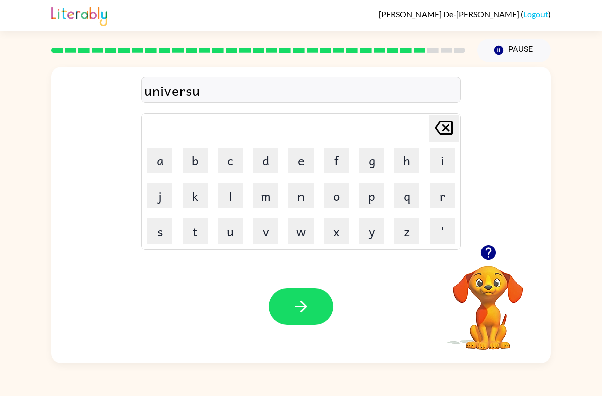
click at [225, 198] on button "l" at bounding box center [230, 195] width 25 height 25
click at [312, 307] on button "button" at bounding box center [301, 306] width 65 height 37
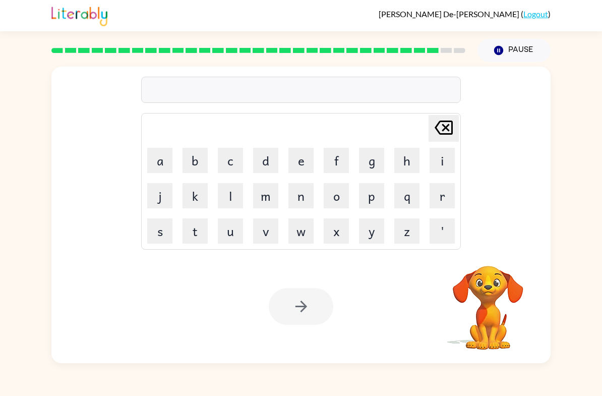
click at [155, 241] on button "s" at bounding box center [159, 230] width 25 height 25
click at [444, 160] on button "i" at bounding box center [442, 160] width 25 height 25
click at [262, 237] on button "v" at bounding box center [265, 230] width 25 height 25
click at [440, 130] on icon "[PERSON_NAME] last character input" at bounding box center [444, 127] width 24 height 24
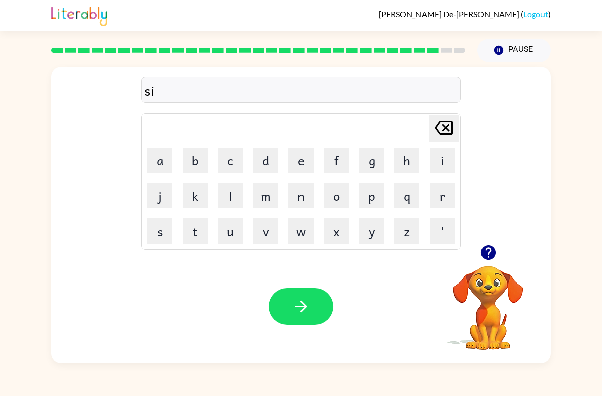
click at [227, 198] on button "l" at bounding box center [230, 195] width 25 height 25
click at [266, 229] on button "v" at bounding box center [265, 230] width 25 height 25
click at [297, 171] on button "e" at bounding box center [300, 160] width 25 height 25
click at [433, 203] on button "r" at bounding box center [442, 195] width 25 height 25
click at [309, 233] on button "w" at bounding box center [300, 230] width 25 height 25
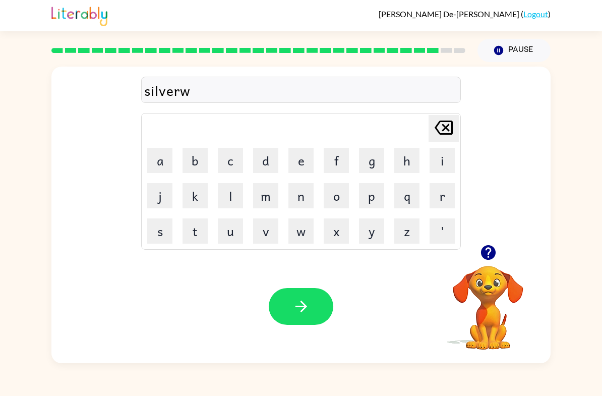
click at [309, 163] on button "e" at bounding box center [300, 160] width 25 height 25
click at [167, 156] on button "a" at bounding box center [159, 160] width 25 height 25
click at [444, 197] on button "r" at bounding box center [442, 195] width 25 height 25
click at [314, 312] on button "button" at bounding box center [301, 306] width 65 height 37
click at [298, 164] on button "e" at bounding box center [300, 160] width 25 height 25
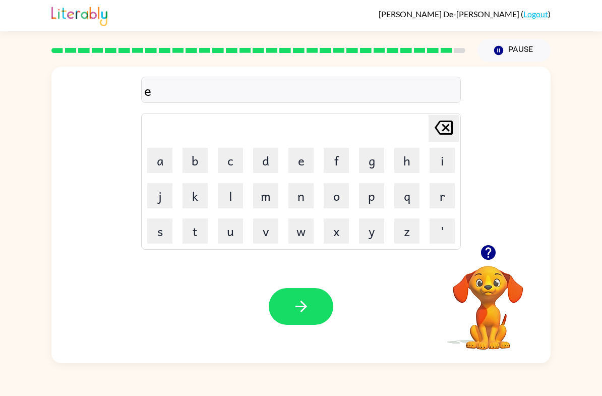
click at [294, 200] on button "n" at bounding box center [300, 195] width 25 height 25
click at [233, 159] on button "c" at bounding box center [230, 160] width 25 height 25
click at [236, 228] on button "u" at bounding box center [230, 230] width 25 height 25
click at [300, 203] on button "n" at bounding box center [300, 195] width 25 height 25
click at [200, 230] on button "t" at bounding box center [194, 230] width 25 height 25
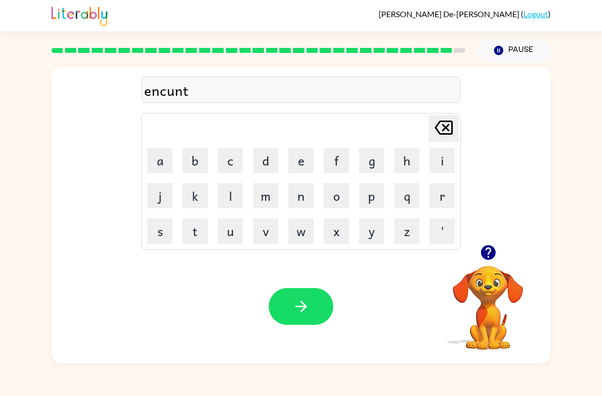
click at [302, 162] on button "e" at bounding box center [300, 160] width 25 height 25
click at [417, 199] on button "q" at bounding box center [406, 195] width 25 height 25
click at [451, 123] on icon at bounding box center [444, 127] width 18 height 14
click at [437, 199] on button "r" at bounding box center [442, 195] width 25 height 25
click at [315, 291] on button "button" at bounding box center [301, 306] width 65 height 37
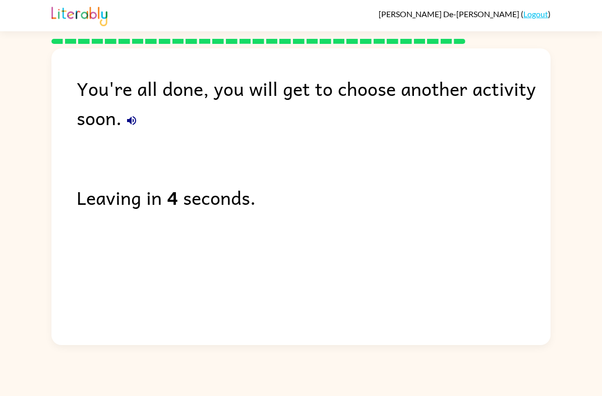
click at [208, 293] on div "You're all done, you will get to choose another activity soon. Leaving in 4 sec…" at bounding box center [300, 193] width 499 height 291
